Goal: Task Accomplishment & Management: Use online tool/utility

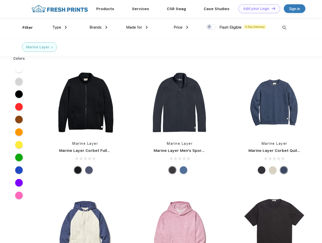
scroll to position [0, 0]
click at [258, 9] on link "Add your Logo Design Tool" at bounding box center [260, 8] width 42 height 9
click at [0, 0] on div "Design Tool" at bounding box center [0, 0] width 0 height 0
click at [272, 8] on link "Add your Logo Design Tool" at bounding box center [260, 8] width 42 height 9
click at [24, 28] on div "Filter" at bounding box center [28, 28] width 10 height 6
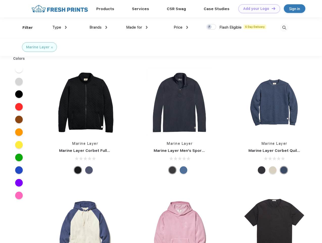
click at [60, 27] on span "Type" at bounding box center [56, 27] width 9 height 5
click at [98, 27] on span "Brands" at bounding box center [96, 27] width 12 height 5
click at [137, 27] on span "Made for" at bounding box center [134, 27] width 16 height 5
click at [181, 27] on span "Price" at bounding box center [178, 27] width 9 height 5
click at [212, 27] on div at bounding box center [211, 27] width 10 height 6
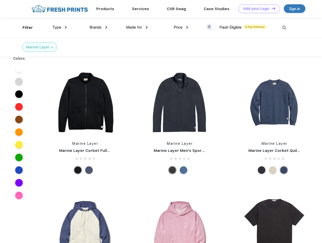
click at [210, 27] on input "checkbox" at bounding box center [207, 25] width 3 height 3
click at [284, 28] on img at bounding box center [284, 28] width 8 height 8
